Goal: Task Accomplishment & Management: Use online tool/utility

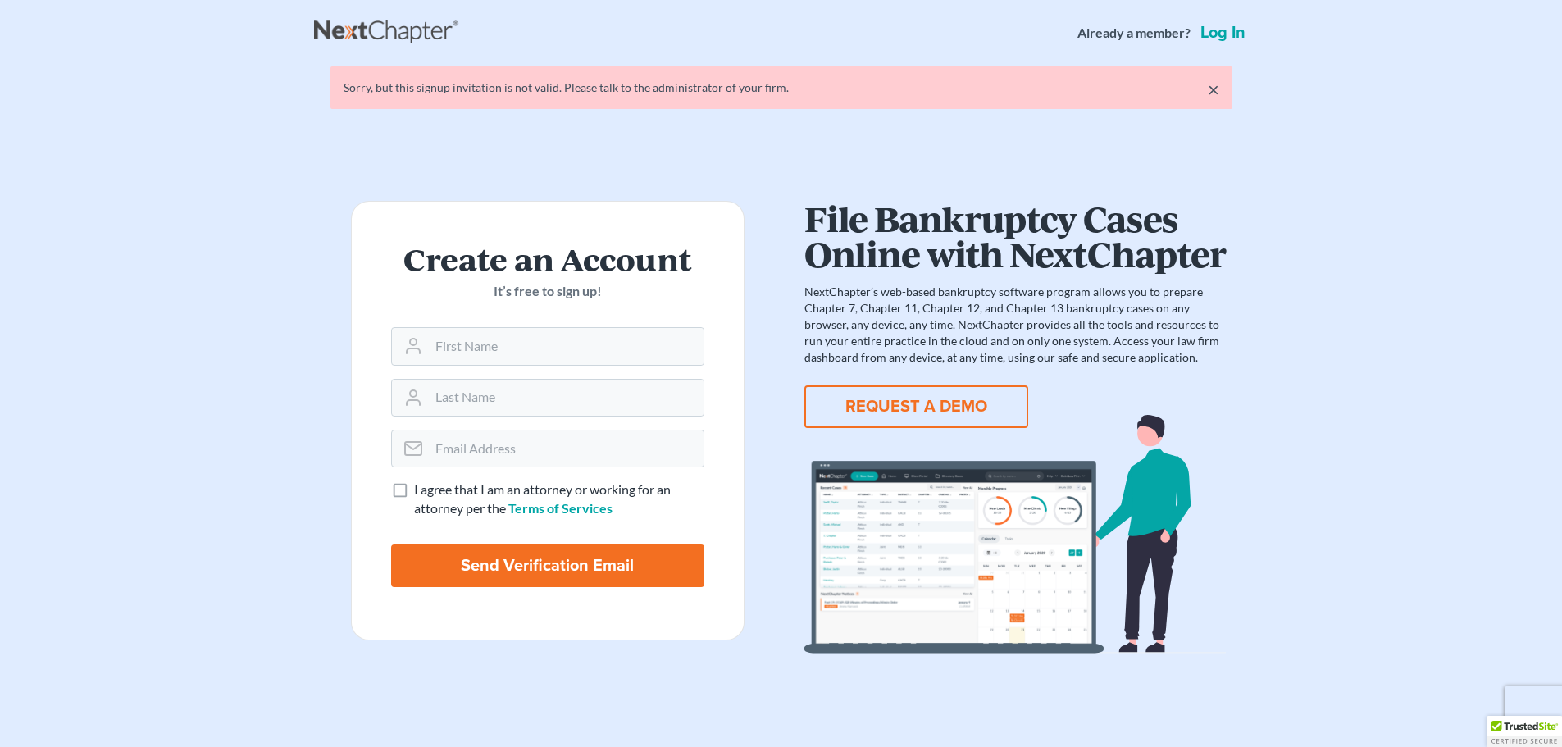
click at [1232, 28] on link "Log in" at bounding box center [1223, 33] width 52 height 16
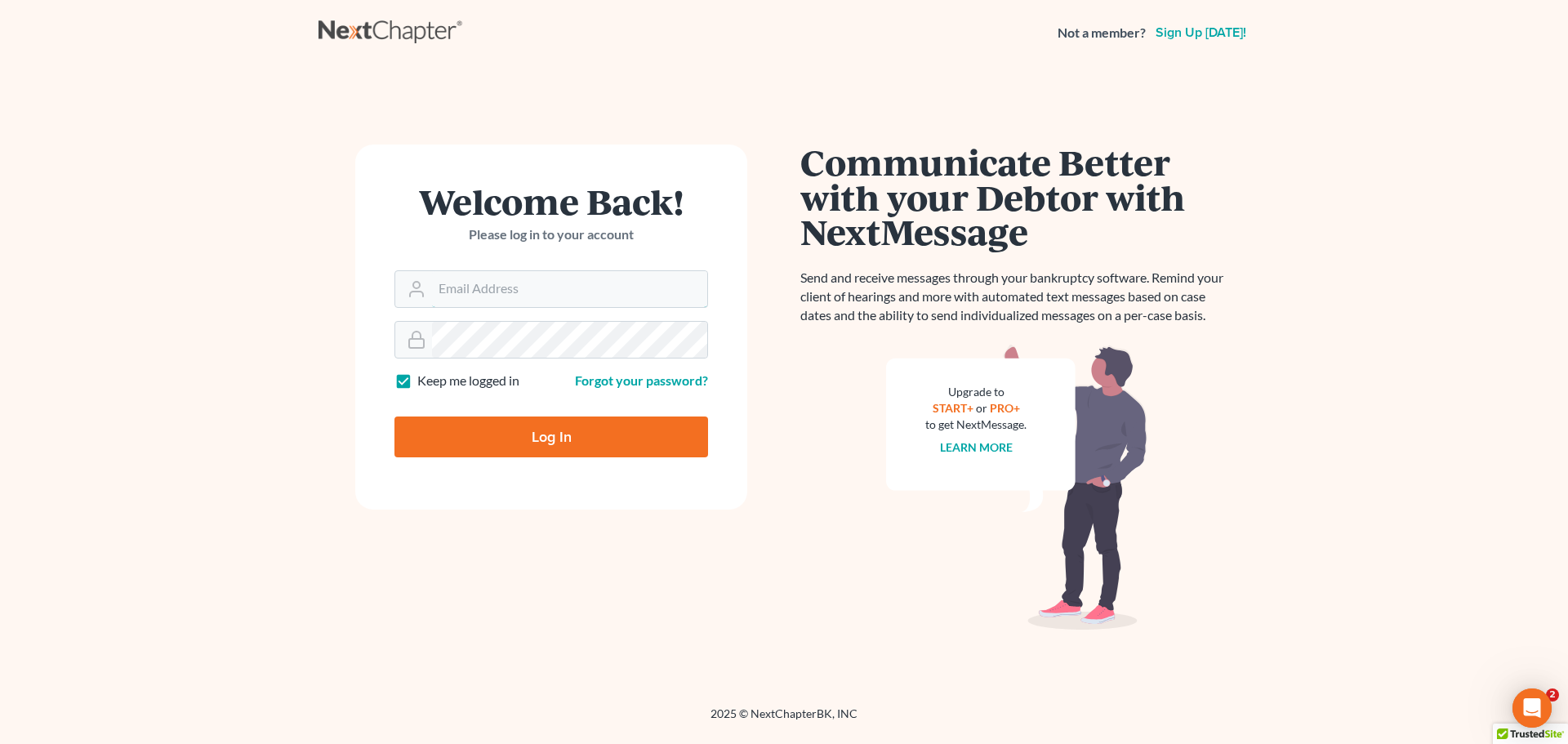
type input "[EMAIL_ADDRESS][DOMAIN_NAME]"
click at [618, 431] on input "Log In" at bounding box center [551, 436] width 314 height 41
type input "Thinking..."
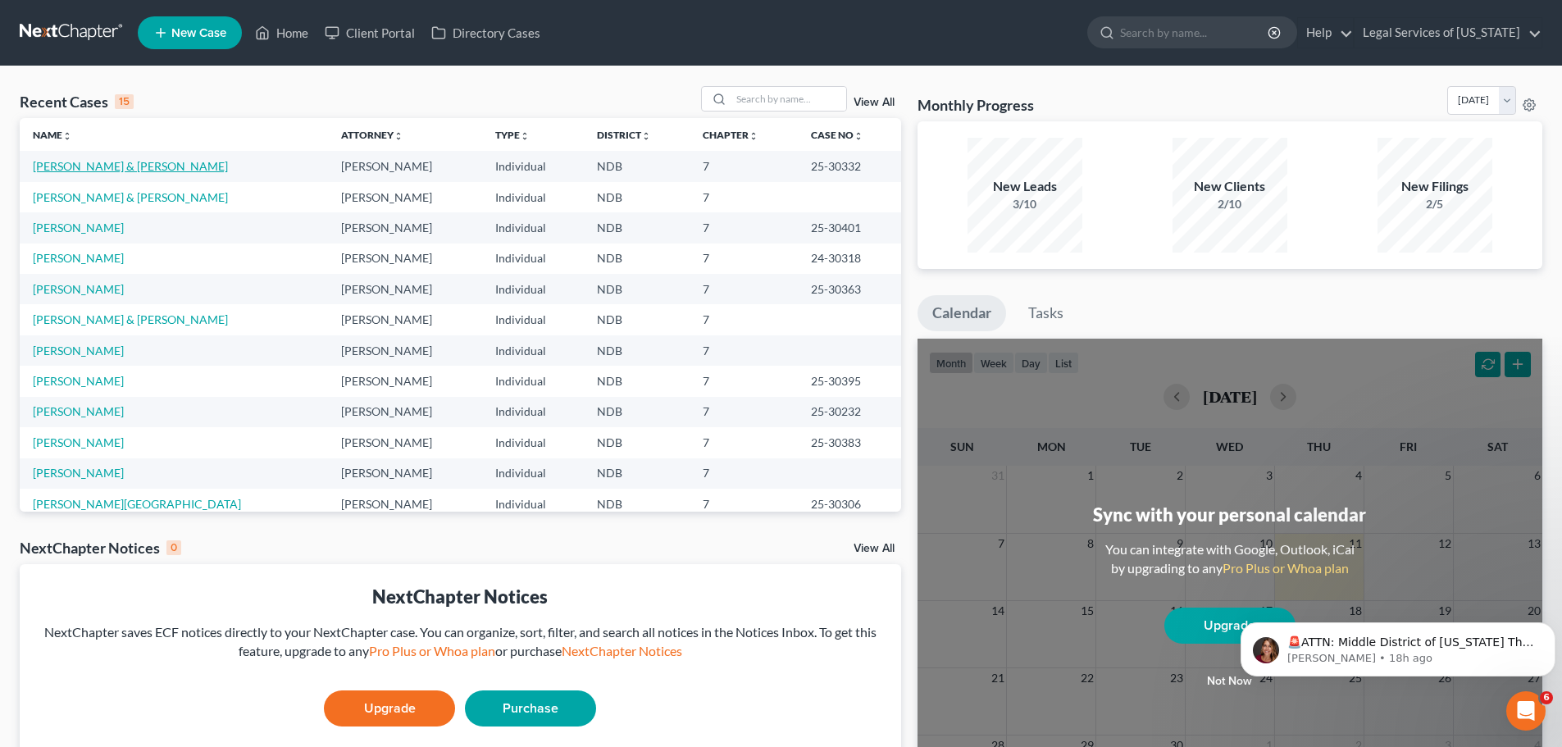
click at [84, 159] on link "Witkowski, David & Robbin" at bounding box center [130, 166] width 195 height 14
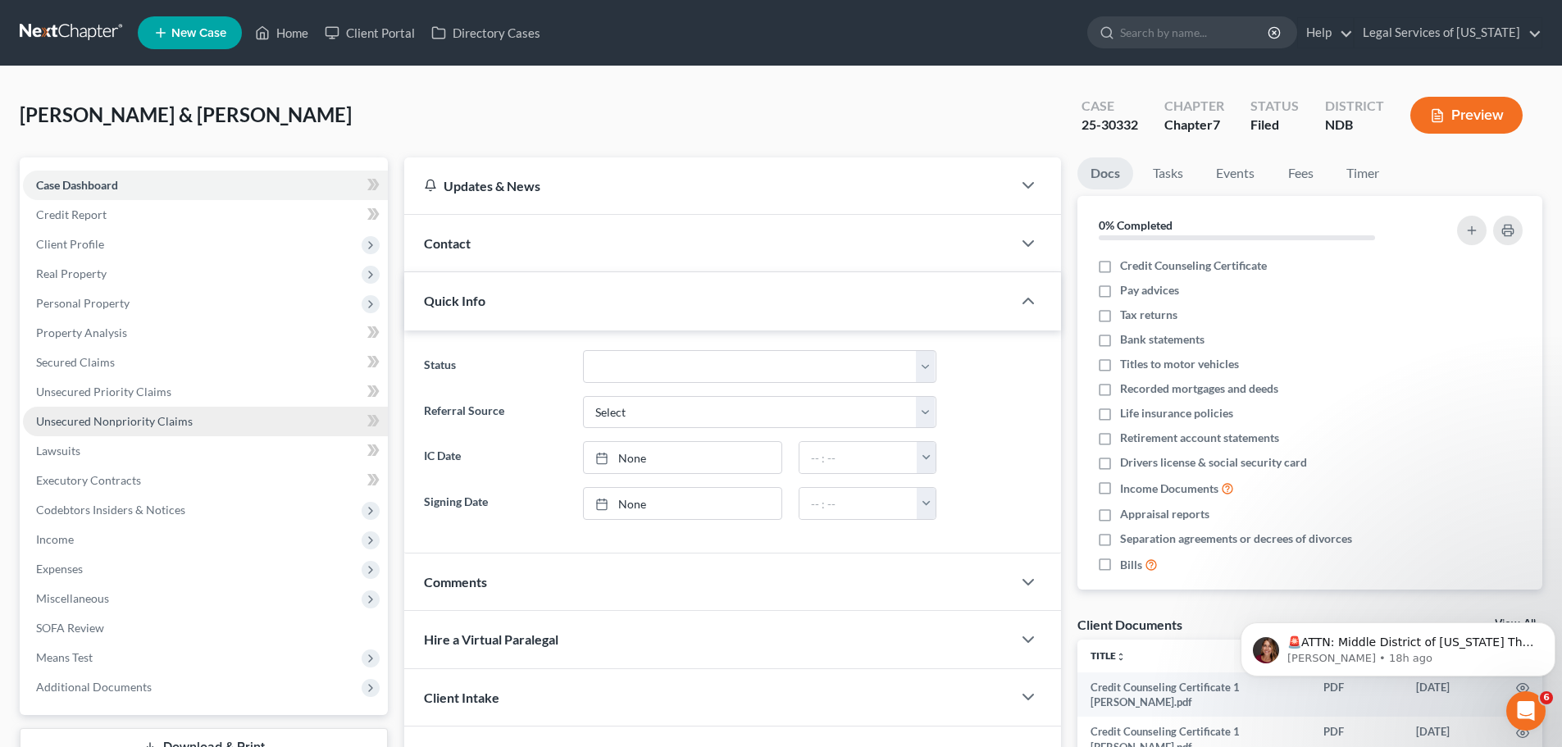
click at [114, 417] on span "Unsecured Nonpriority Claims" at bounding box center [114, 421] width 157 height 14
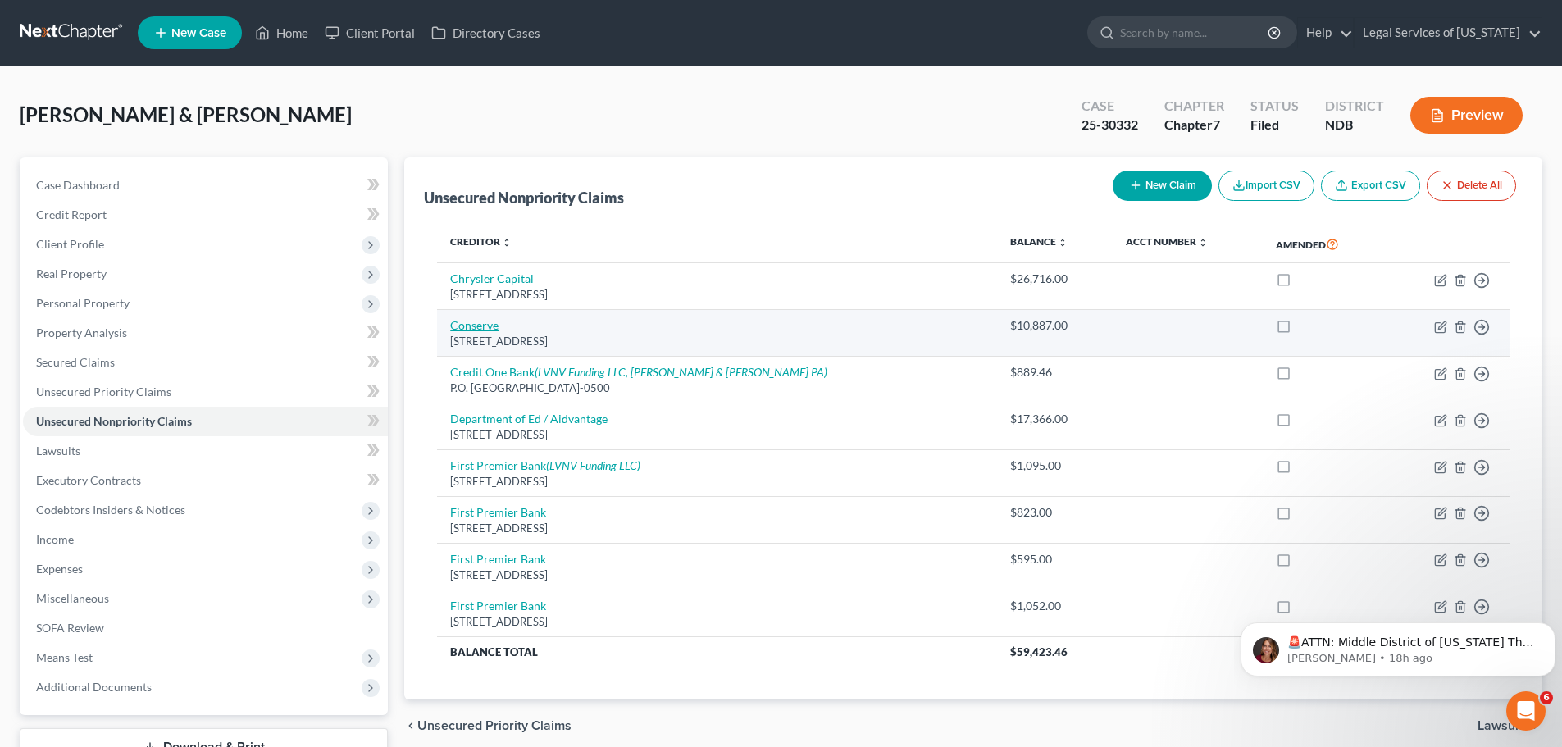
click at [476, 321] on link "Conserve" at bounding box center [474, 325] width 48 height 14
select select "35"
select select "1"
select select "2"
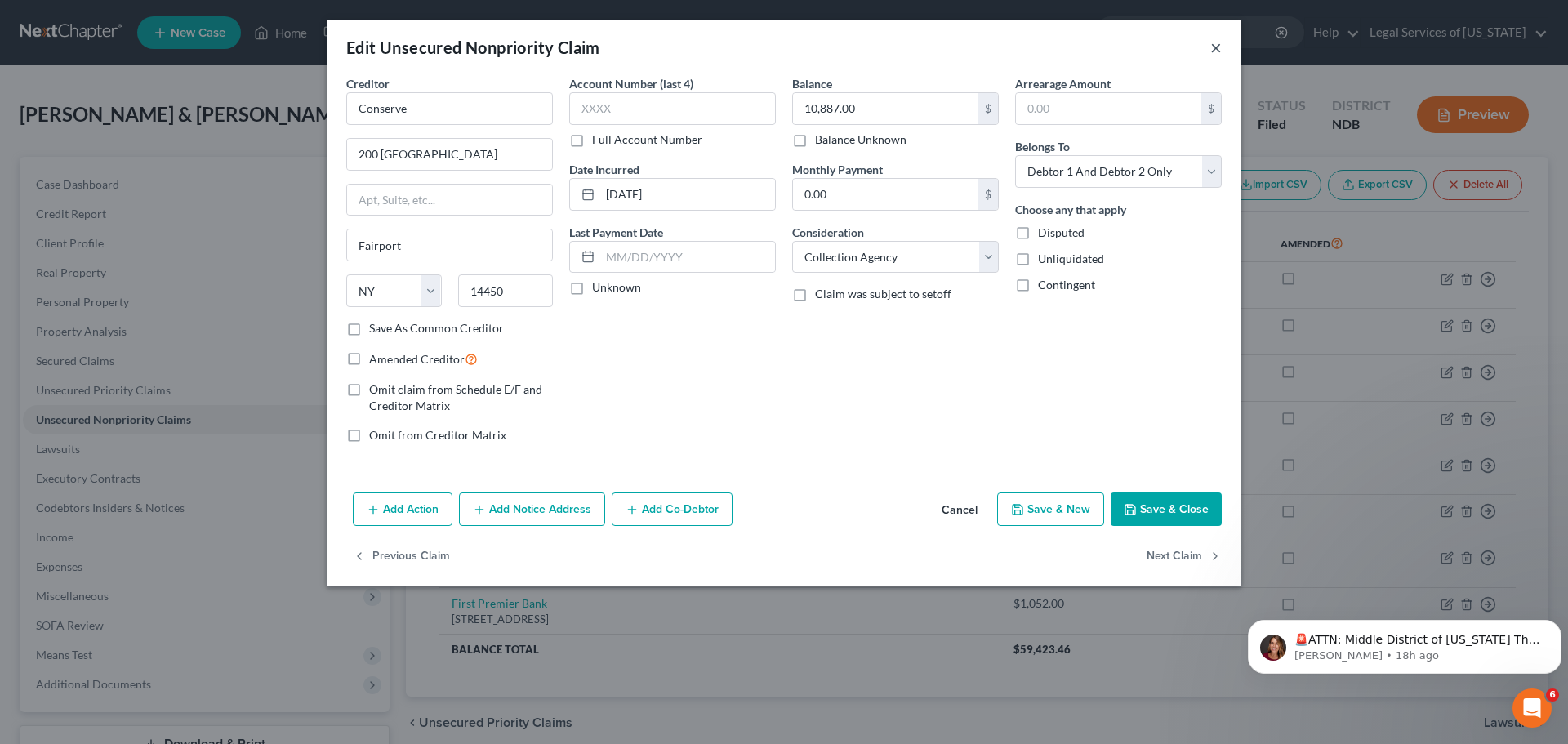
click at [1218, 43] on button "×" at bounding box center [1215, 48] width 11 height 20
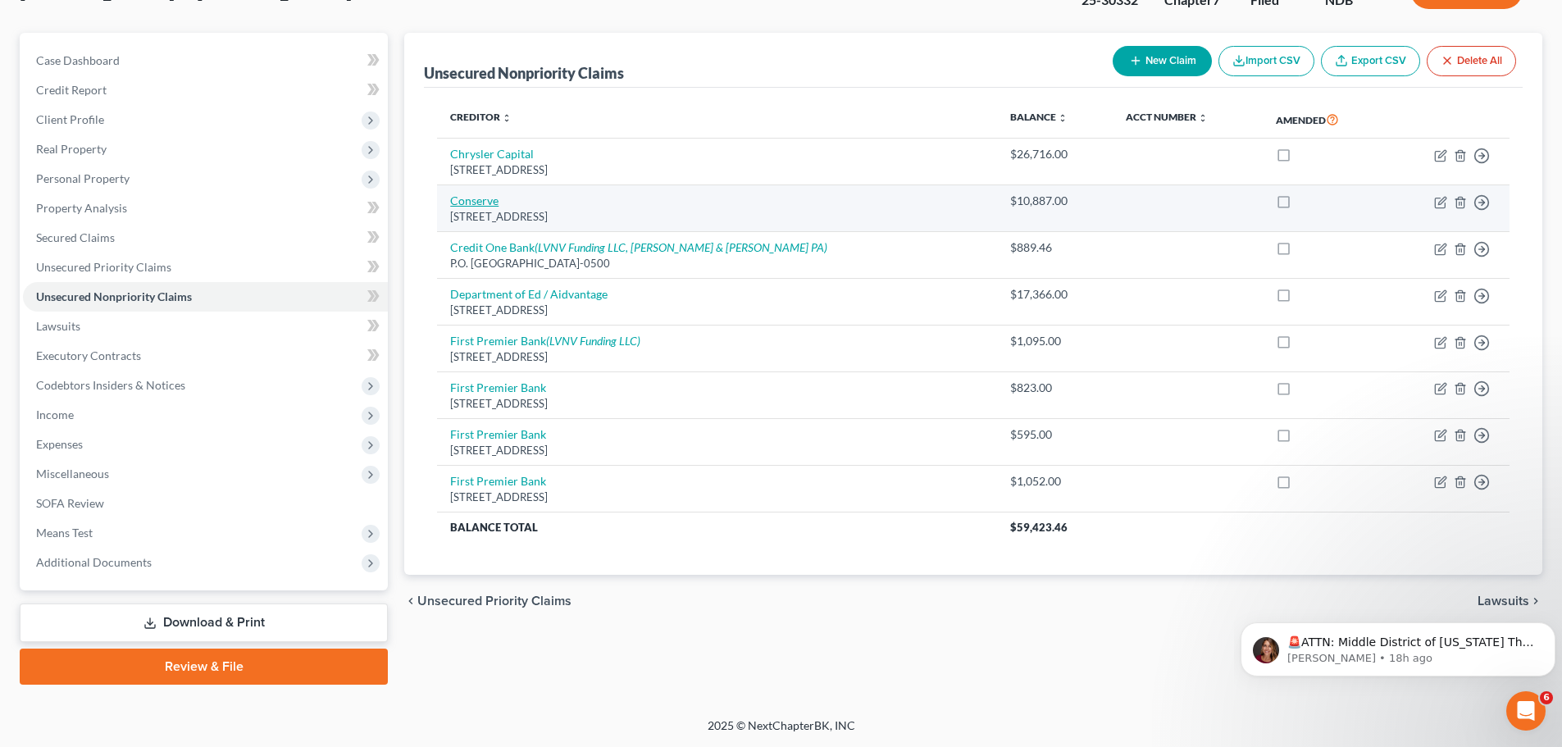
click at [487, 199] on link "Conserve" at bounding box center [474, 200] width 48 height 14
select select "35"
select select "1"
select select "2"
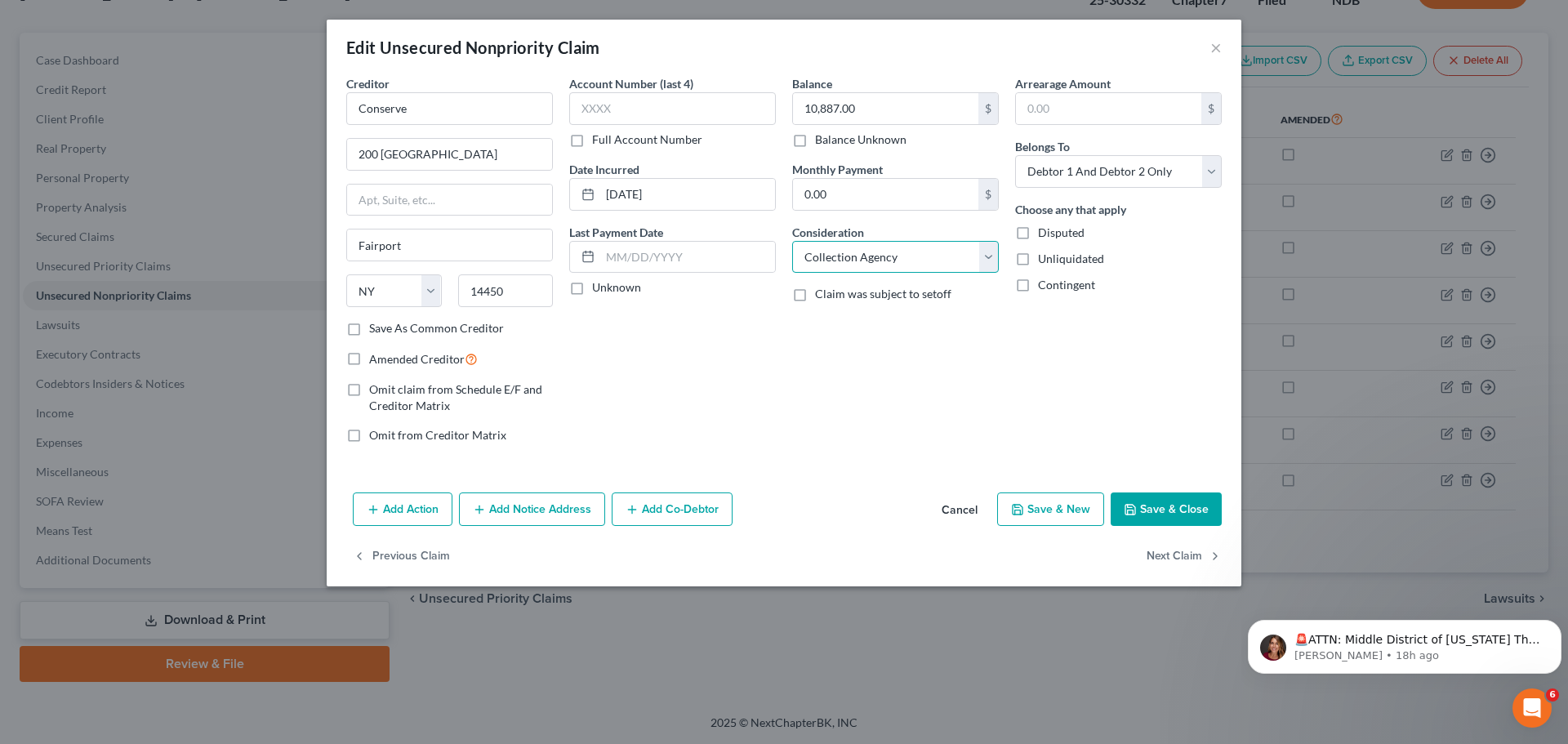
click at [832, 263] on select "Select Cable / Satellite Services Collection Agency Credit Card Debt Debt Couns…" at bounding box center [895, 257] width 206 height 33
click at [833, 263] on select "Select Cable / Satellite Services Collection Agency Credit Card Debt Debt Couns…" at bounding box center [895, 257] width 206 height 33
click at [846, 383] on div "Balance 10,887.00 $ Balance Unknown Balance Undetermined 10,887.00 $ Balance Un…" at bounding box center [896, 265] width 223 height 381
click at [846, 256] on select "Select Cable / Satellite Services Collection Agency Credit Card Debt Debt Couns…" at bounding box center [895, 257] width 206 height 33
click at [846, 264] on select "Select Cable / Satellite Services Collection Agency Credit Card Debt Debt Couns…" at bounding box center [895, 257] width 206 height 33
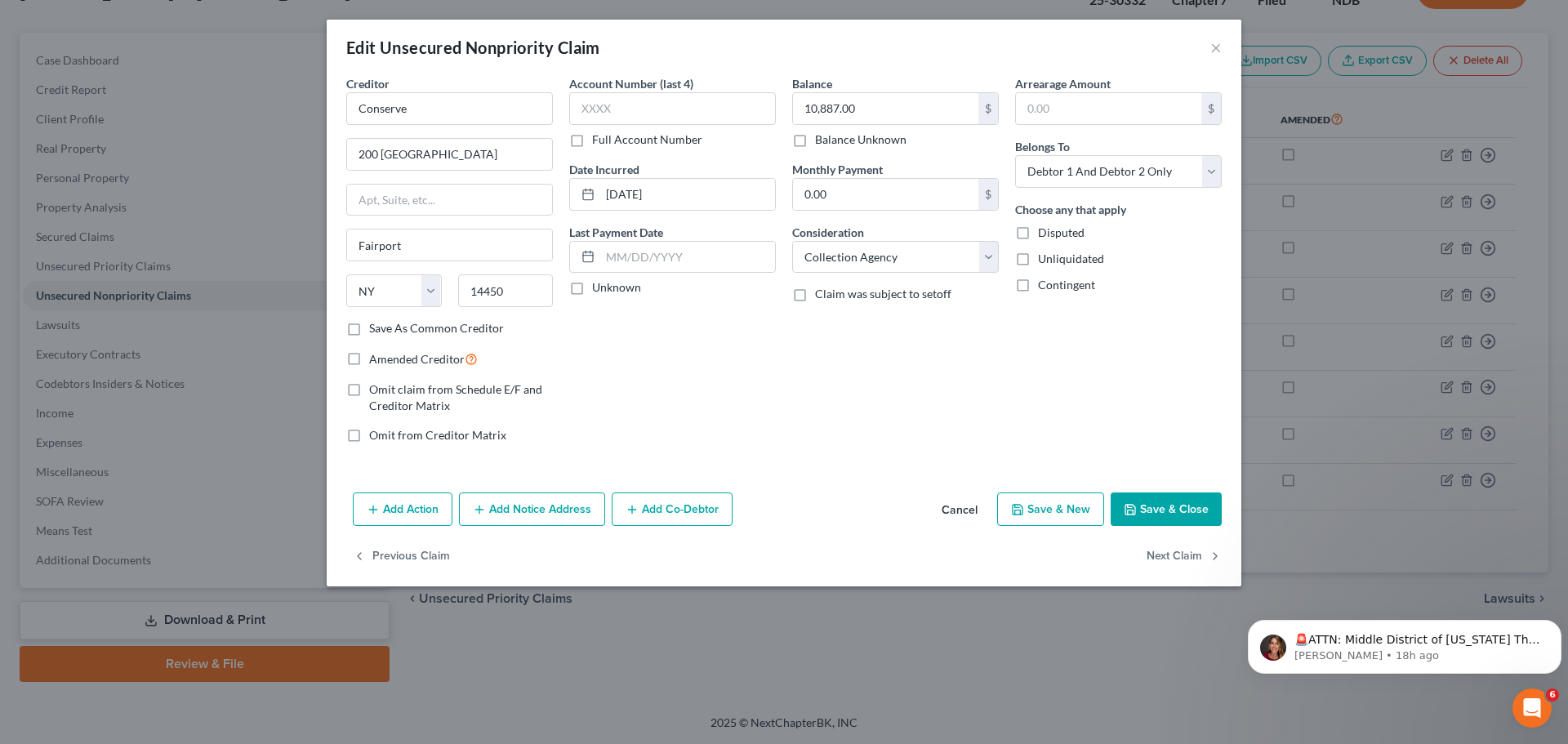
click at [846, 368] on div "Arrearage Amount $ Belongs To * Select Debtor 1 Only Debtor 2 Only Debtor 1 And…" at bounding box center [1119, 265] width 223 height 381
